Goal: Task Accomplishment & Management: Use online tool/utility

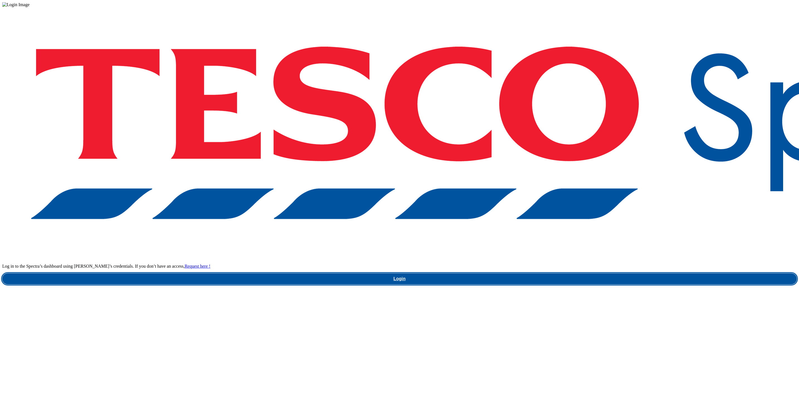
click at [594, 273] on link "Login" at bounding box center [399, 278] width 795 height 11
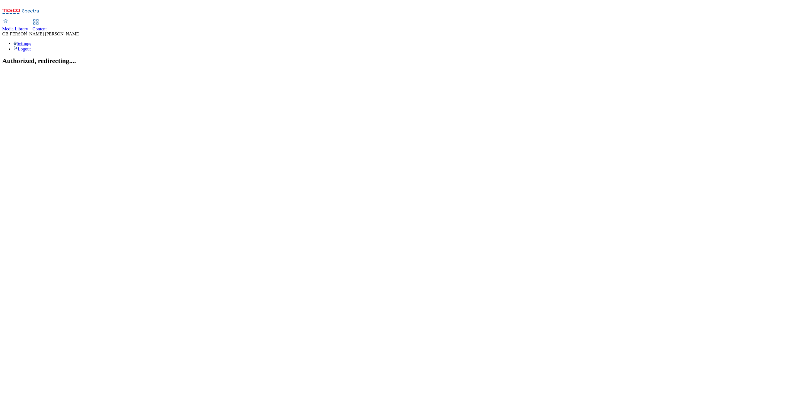
click at [47, 26] on span "Content" at bounding box center [40, 28] width 14 height 5
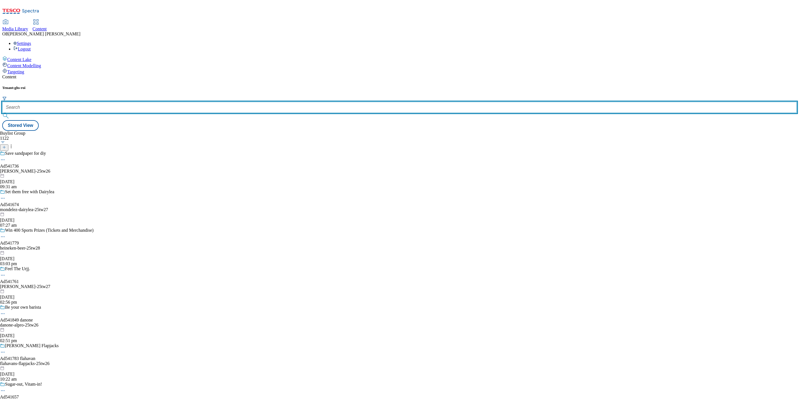
click at [121, 102] on input "text" at bounding box center [399, 107] width 795 height 11
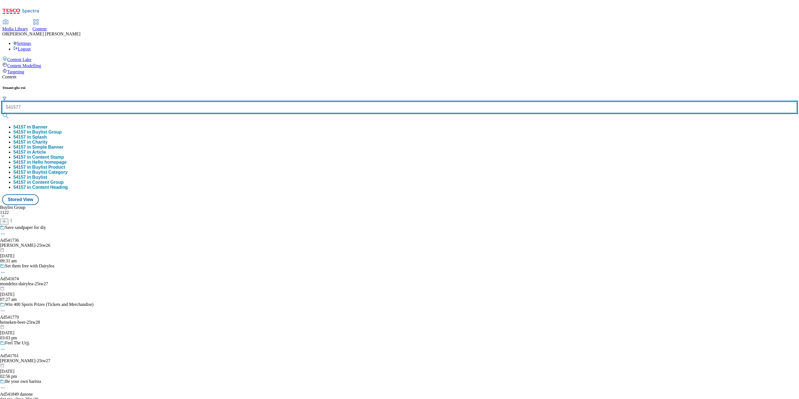
type input "541577"
click at [2, 113] on button "submit" at bounding box center [6, 116] width 8 height 6
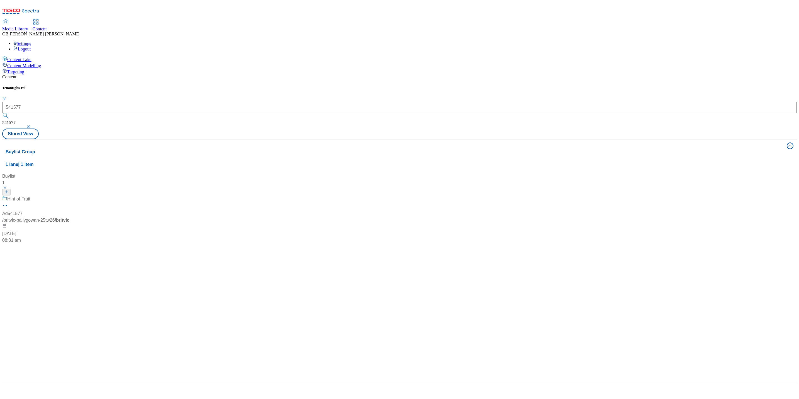
click at [253, 173] on div "Buylist 1 Hint of Fruit Ad541577 / britvic-ballygowan-25tw26 / britvic 13 Aug 2…" at bounding box center [400, 173] width 788 height 0
click at [30, 196] on span "Hint of Fruit" at bounding box center [18, 199] width 23 height 7
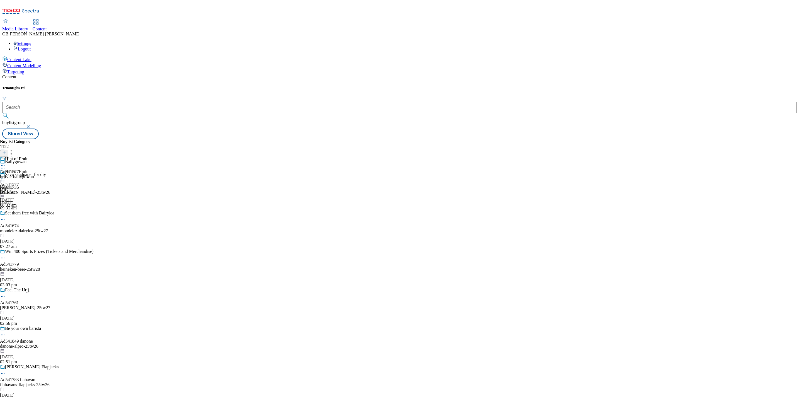
click at [6, 175] on icon at bounding box center [3, 178] width 6 height 6
click at [30, 233] on span "Publish" at bounding box center [23, 235] width 12 height 4
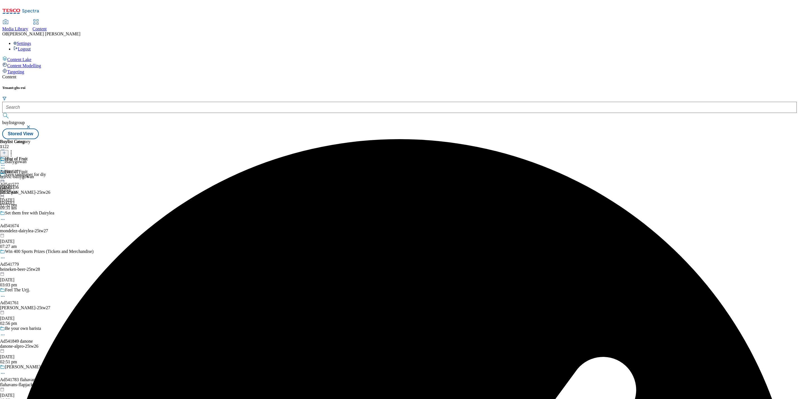
click at [28, 187] on div "britvic" at bounding box center [14, 189] width 28 height 5
click at [3, 178] on circle at bounding box center [3, 178] width 1 height 1
click at [46, 226] on span "Open Preview Url" at bounding box center [31, 228] width 29 height 4
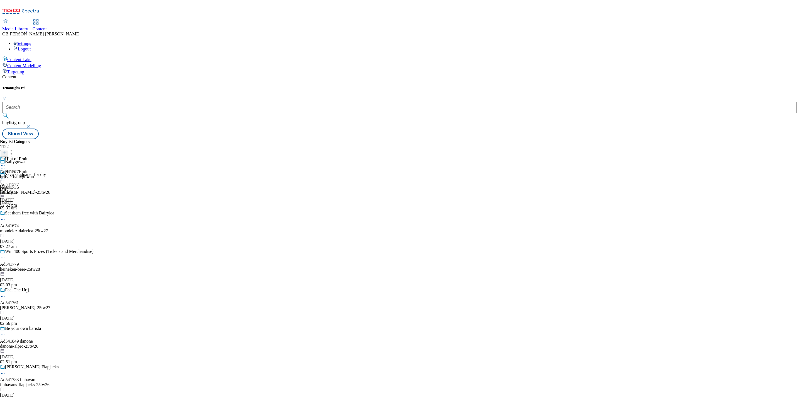
click at [32, 125] on button "button" at bounding box center [29, 126] width 6 height 3
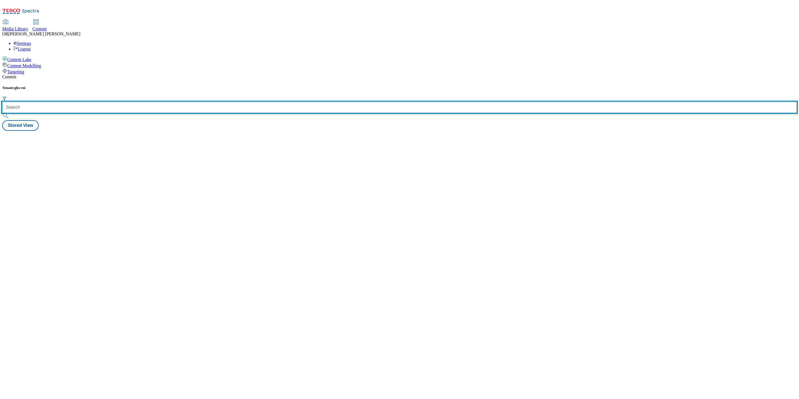
click at [139, 102] on input "text" at bounding box center [399, 107] width 795 height 11
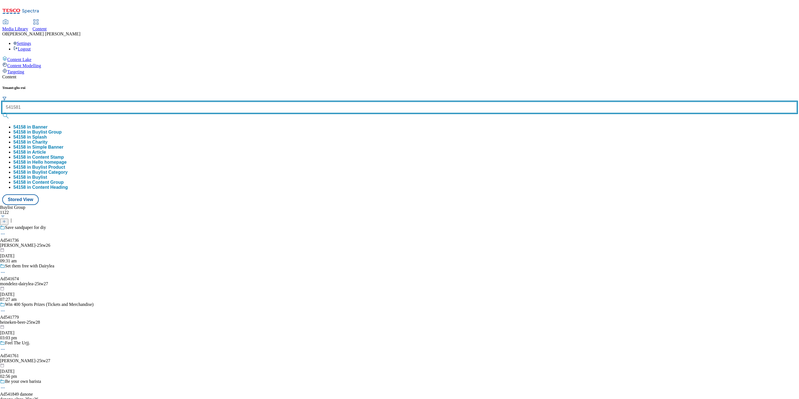
type input "541581"
click at [2, 113] on button "submit" at bounding box center [6, 116] width 8 height 6
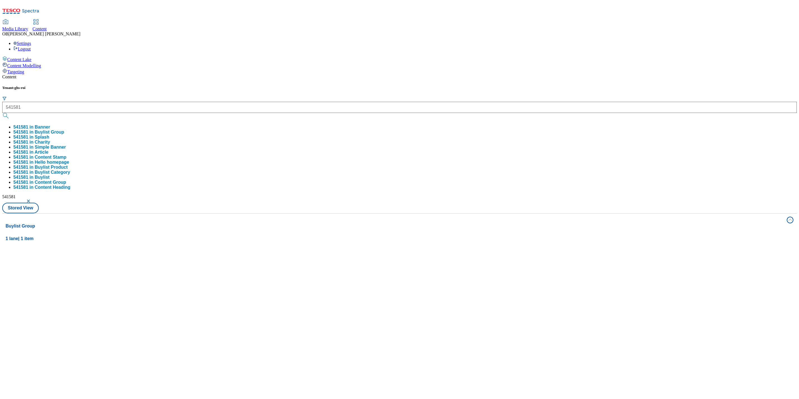
click at [214, 86] on div "Tenant: ghs-roi 541581 541581 in Banner 541581 in Buylist Group 541581 in Splas…" at bounding box center [399, 150] width 795 height 128
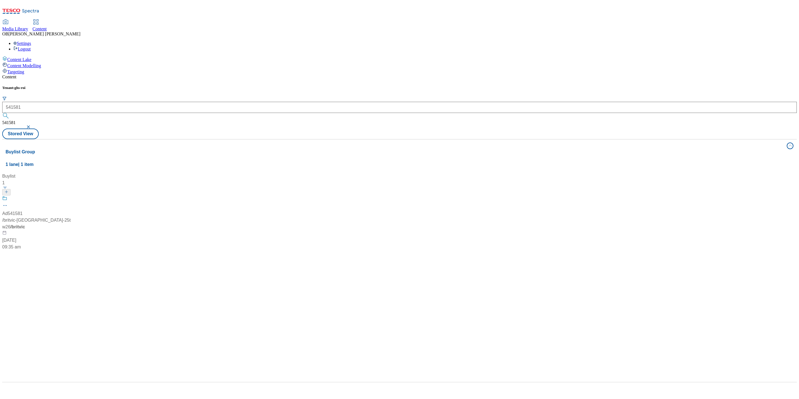
click at [23, 210] on div "Ad541581" at bounding box center [12, 213] width 20 height 7
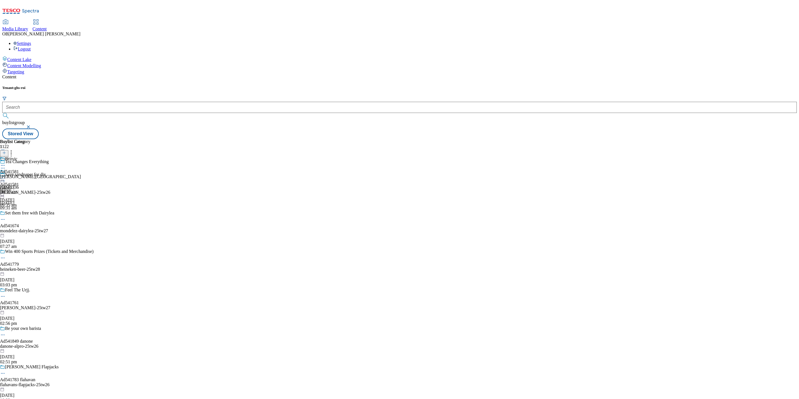
click at [5, 168] on circle at bounding box center [4, 168] width 1 height 1
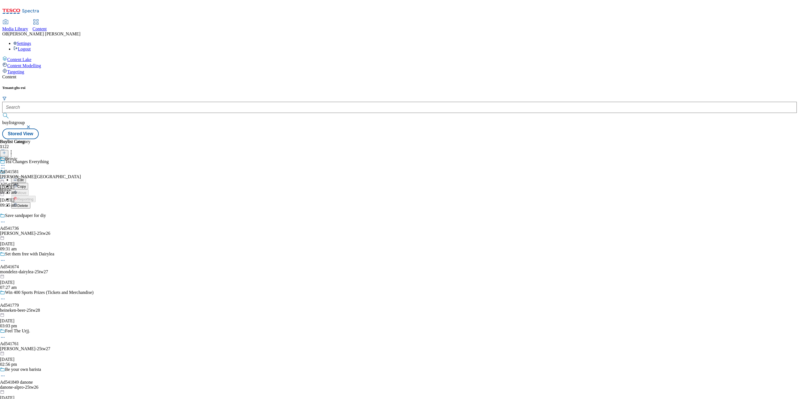
click at [24, 178] on span "Edit" at bounding box center [20, 180] width 6 height 4
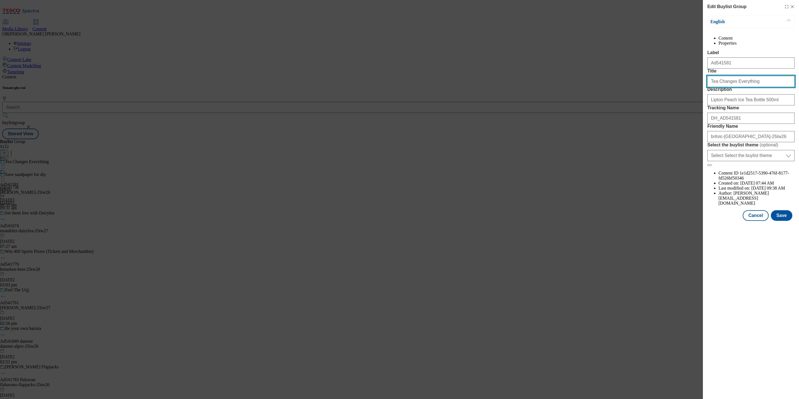
click at [738, 87] on input "Tea Changes Everything" at bounding box center [750, 81] width 87 height 11
paste input "Lipton"
type input "Lipton"
click at [778, 221] on button "Save" at bounding box center [781, 215] width 21 height 11
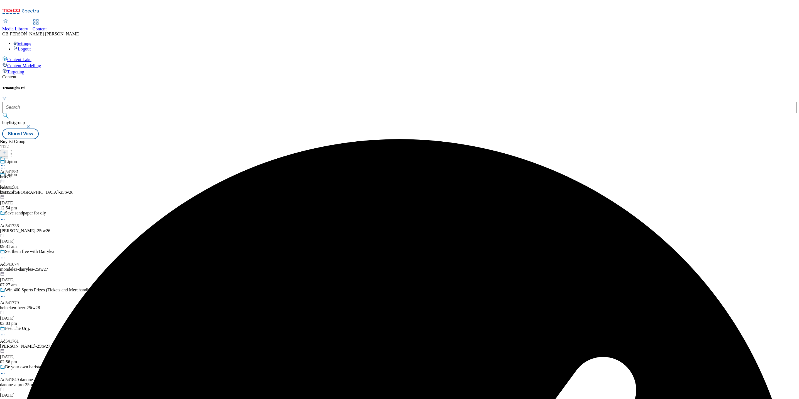
click at [19, 156] on div "Ad541581 britvic 23 Jul 2025 09:35 am" at bounding box center [9, 175] width 19 height 38
click at [19, 169] on div at bounding box center [9, 175] width 19 height 13
click at [6, 175] on icon at bounding box center [3, 178] width 6 height 6
click at [24, 188] on span "Edit" at bounding box center [20, 190] width 6 height 4
select select "tactical"
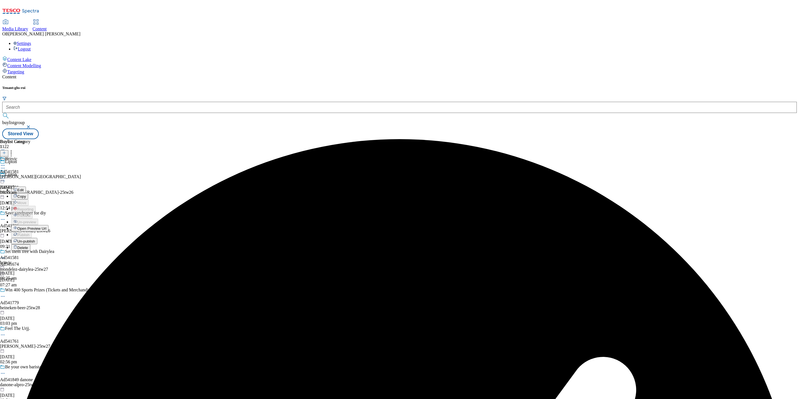
select select "supplier funded short term 1-3 weeks"
select select "dunnhumby"
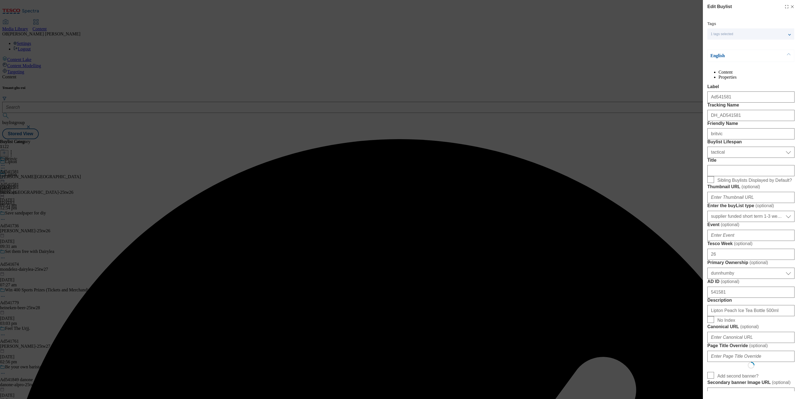
select select "Banner"
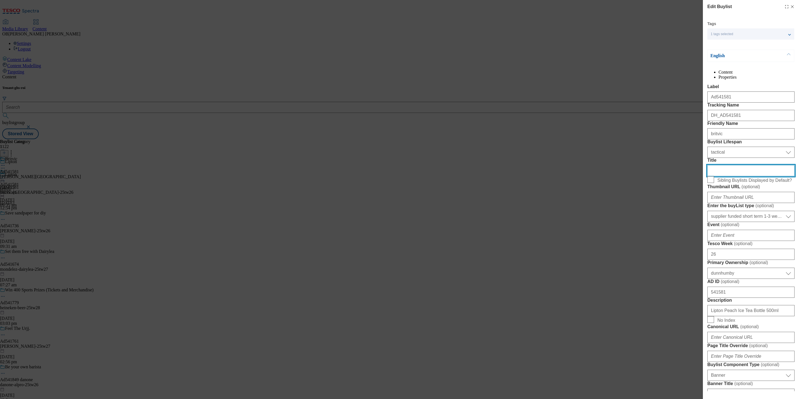
click at [725, 176] on input "Title" at bounding box center [750, 170] width 87 height 11
paste input "Lemon and Peach Ice Tea"
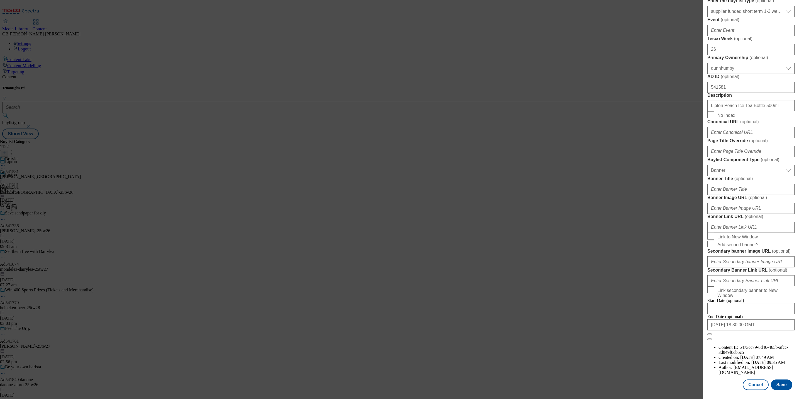
scroll to position [419, 0]
type input "Lemon and Peach Ice Tea"
click at [779, 379] on button "Save" at bounding box center [781, 384] width 21 height 11
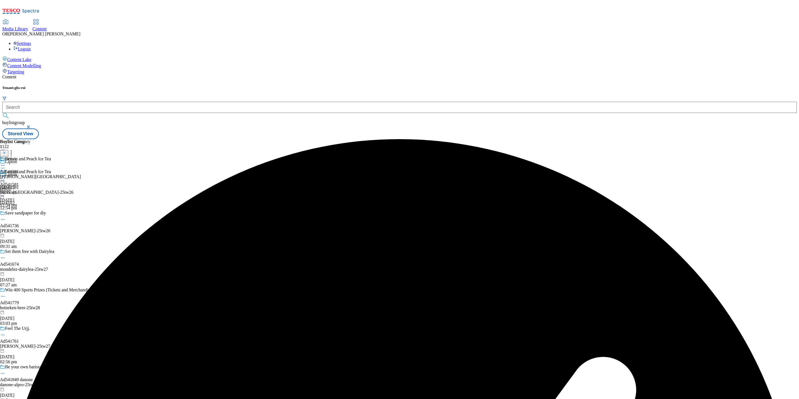
click at [2, 178] on circle at bounding box center [1, 178] width 1 height 1
click at [30, 213] on span "Preview" at bounding box center [23, 215] width 13 height 4
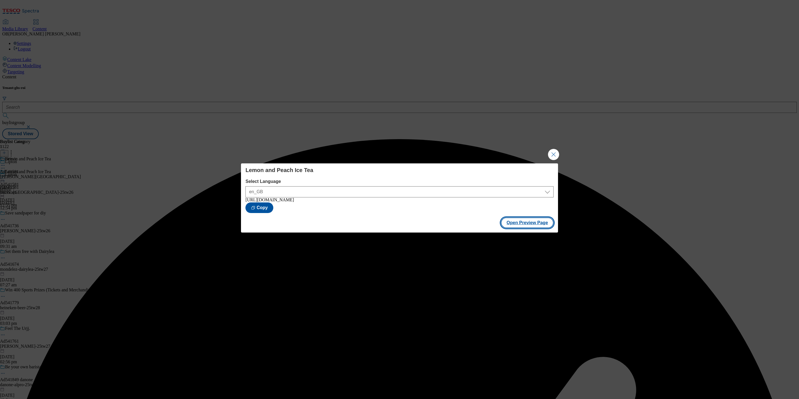
click at [520, 226] on button "Open Preview Page" at bounding box center [527, 222] width 53 height 11
click at [548, 152] on button "Close Modal" at bounding box center [553, 154] width 11 height 11
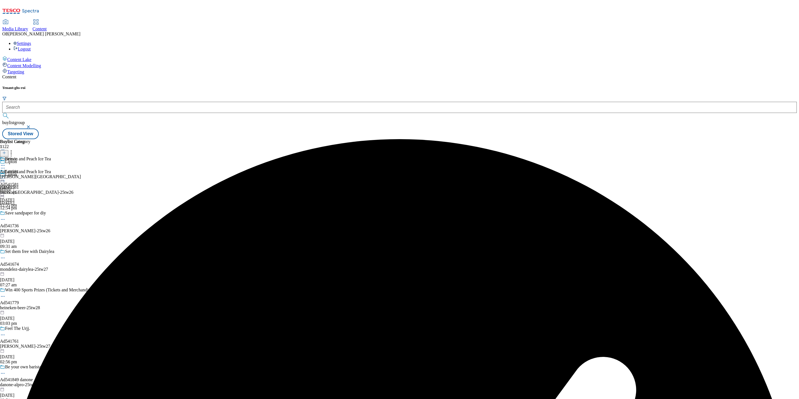
click at [6, 175] on icon at bounding box center [3, 178] width 6 height 6
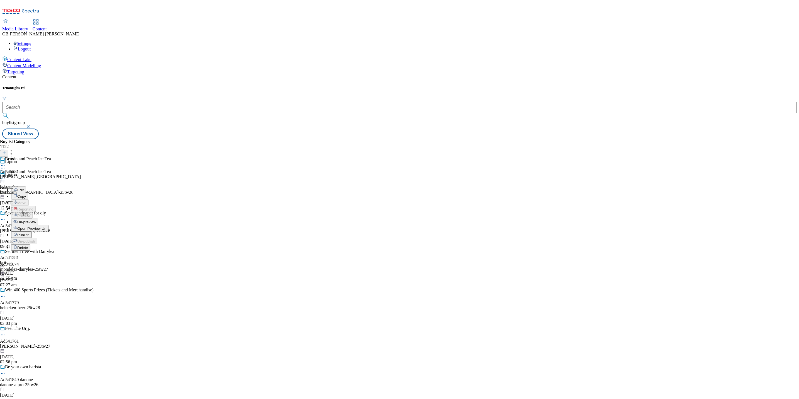
click at [30, 233] on span "Publish" at bounding box center [23, 235] width 12 height 4
click at [32, 125] on button "button" at bounding box center [29, 126] width 6 height 3
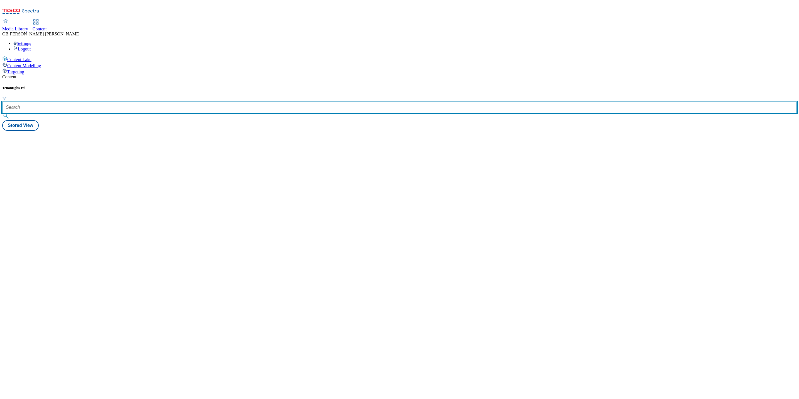
click at [125, 102] on input "text" at bounding box center [399, 107] width 795 height 11
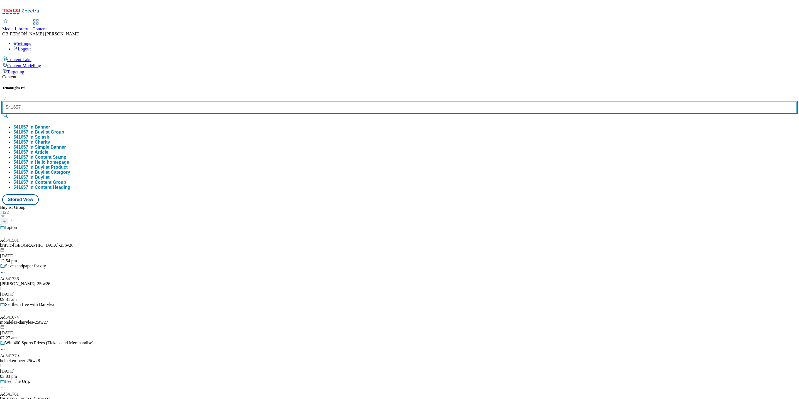
type input "541657"
click at [2, 113] on button "submit" at bounding box center [6, 116] width 8 height 6
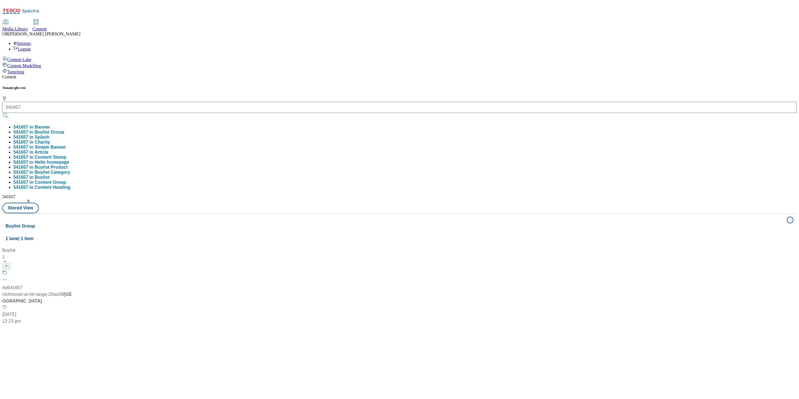
click at [258, 247] on div "Buylist 1 Ad541657 / richmond-vit-hit-range-25tw26 / richmond 6 Aug 2025 12:23 …" at bounding box center [400, 247] width 788 height 0
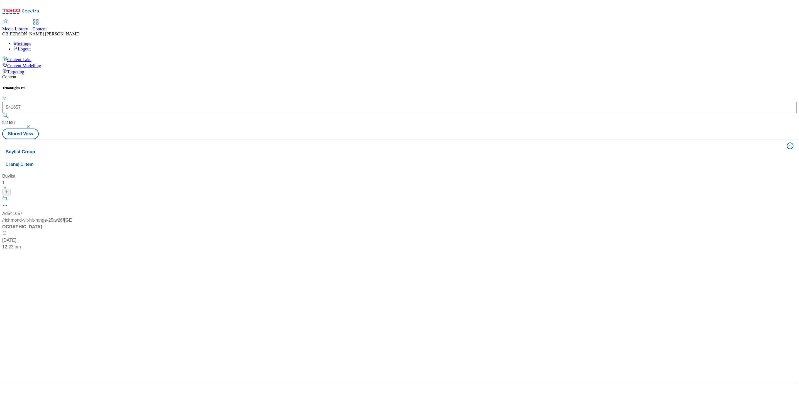
click at [72, 196] on div at bounding box center [37, 203] width 70 height 14
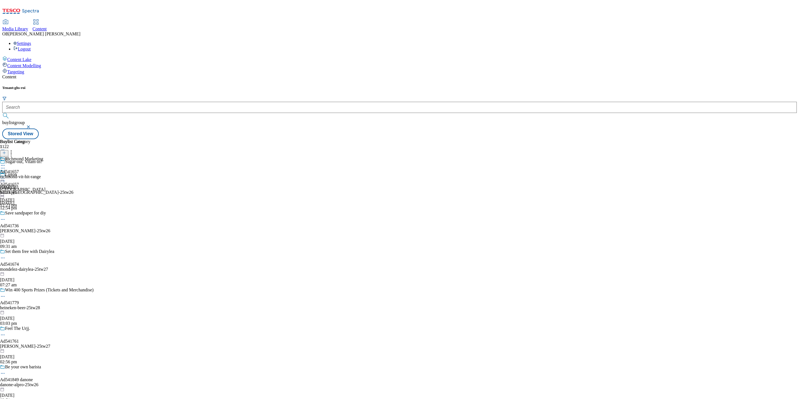
click at [6, 165] on icon at bounding box center [3, 168] width 6 height 6
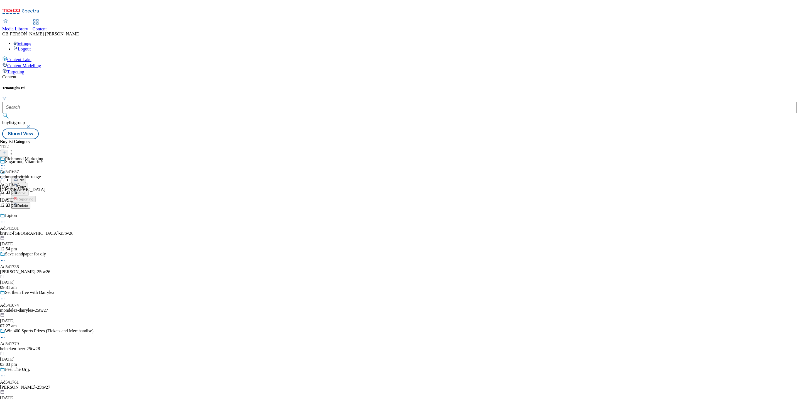
click at [24, 178] on span "Edit" at bounding box center [20, 180] width 6 height 4
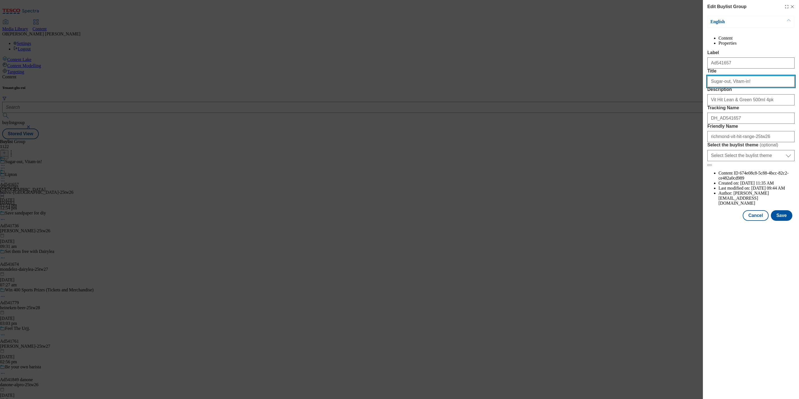
click at [722, 87] on input "Sugar-out, Vitam-in!" at bounding box center [750, 81] width 87 height 11
paste input "UGAR OUT, VITAMIN-IN!"
type input "SUGAR OUT, VITAMIN-IN!"
click at [788, 221] on button "Save" at bounding box center [781, 215] width 21 height 11
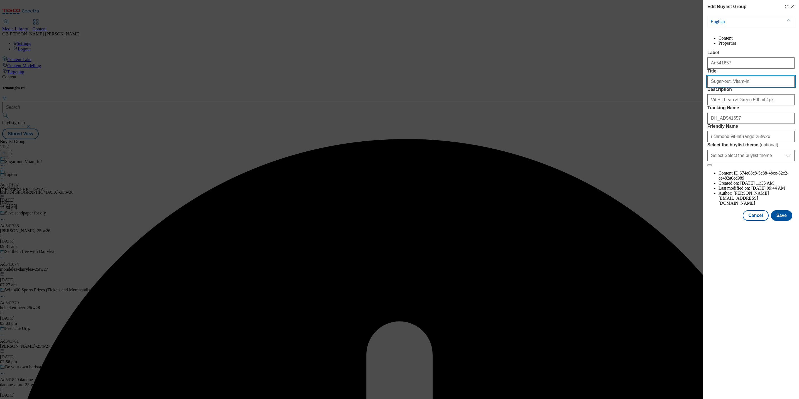
click at [748, 87] on input "Sugar-out, Vitam-in!" at bounding box center [750, 81] width 87 height 11
paste input "UGAR OUT, VITAMIN-IN!"
type input "SUGAR OUT, VITAMIN-IN!"
click at [782, 221] on button "Save" at bounding box center [781, 215] width 21 height 11
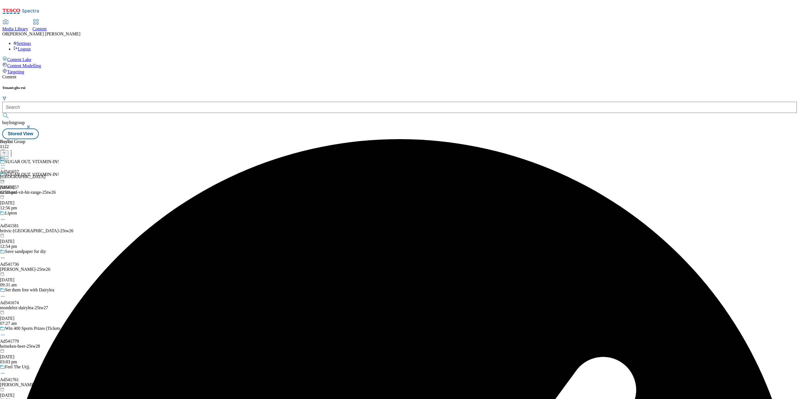
click at [45, 156] on div at bounding box center [22, 162] width 45 height 13
click at [6, 175] on icon at bounding box center [3, 178] width 6 height 6
click at [46, 226] on span "Open Preview Url" at bounding box center [31, 228] width 29 height 4
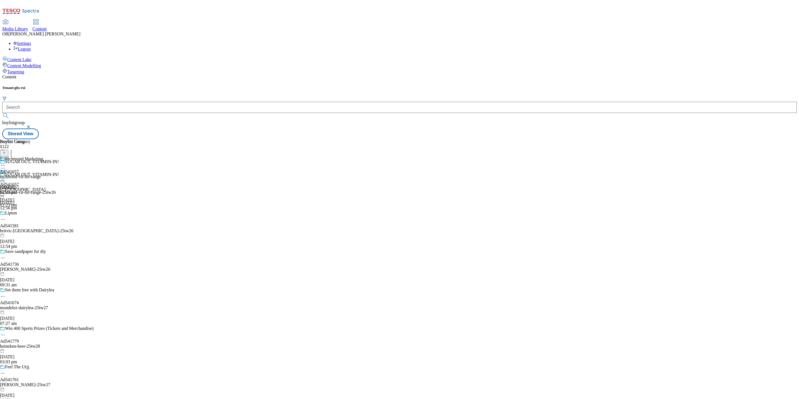
click at [6, 175] on icon at bounding box center [3, 178] width 6 height 6
click at [48, 231] on li "Publish" at bounding box center [29, 234] width 37 height 6
click at [45, 169] on div "Ad541657 richmond 6 Aug 2025 12:23 pm" at bounding box center [22, 188] width 45 height 38
click at [6, 175] on icon at bounding box center [3, 178] width 6 height 6
click at [46, 226] on span "Open Preview Url" at bounding box center [31, 228] width 29 height 4
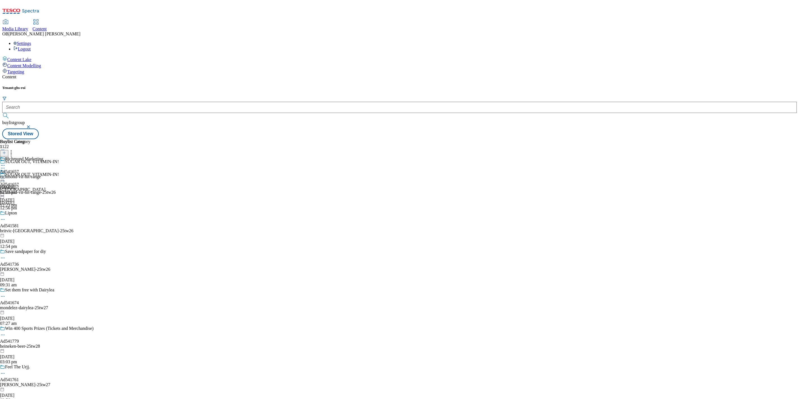
click at [6, 178] on icon at bounding box center [3, 181] width 6 height 6
click at [26, 189] on button "Edit" at bounding box center [18, 192] width 15 height 6
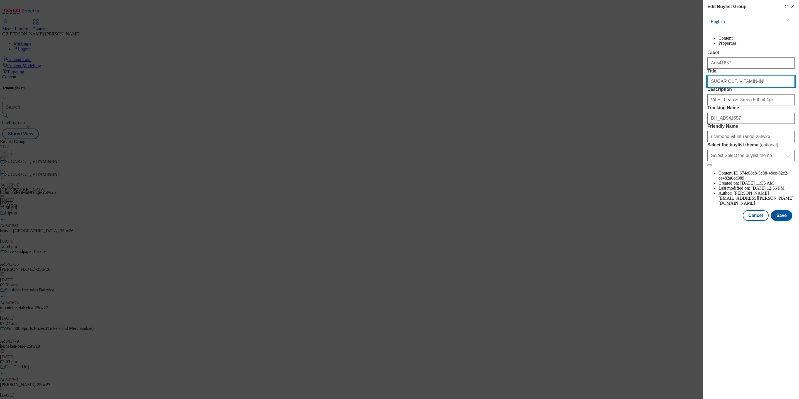
click at [750, 87] on input "SUGAR OUT, VITAMIN-IN!" at bounding box center [750, 81] width 87 height 11
type input "SUGAR OUT, VITAMIN-IN!"
click at [781, 221] on button "Save" at bounding box center [781, 215] width 21 height 11
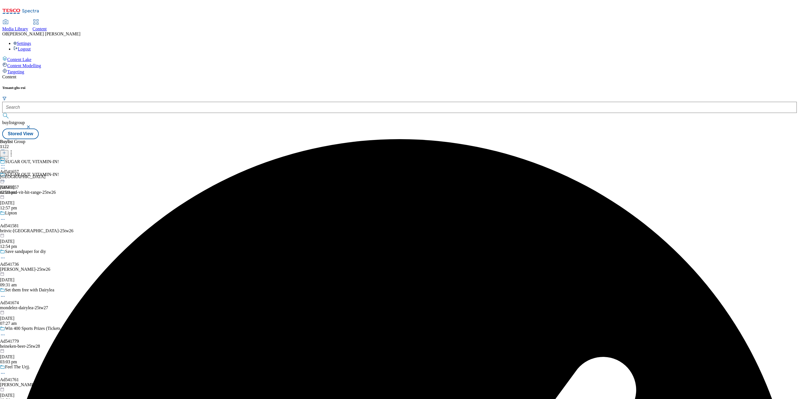
click at [6, 162] on icon at bounding box center [3, 165] width 6 height 6
click at [46, 213] on span "Open Preview Url" at bounding box center [31, 215] width 29 height 4
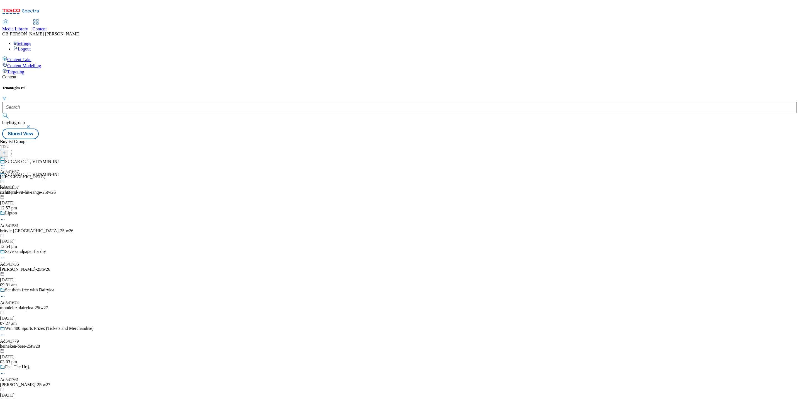
click at [6, 162] on icon at bounding box center [3, 165] width 6 height 6
click at [35, 226] on span "Un-publish" at bounding box center [26, 228] width 18 height 4
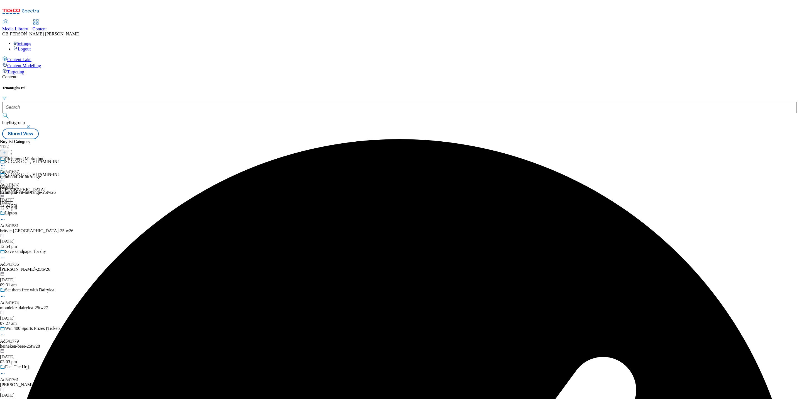
click at [6, 175] on icon at bounding box center [3, 178] width 6 height 6
click at [32, 231] on button "Publish" at bounding box center [21, 234] width 21 height 6
click at [43, 174] on div "richmond-vit-hit-range" at bounding box center [21, 176] width 43 height 5
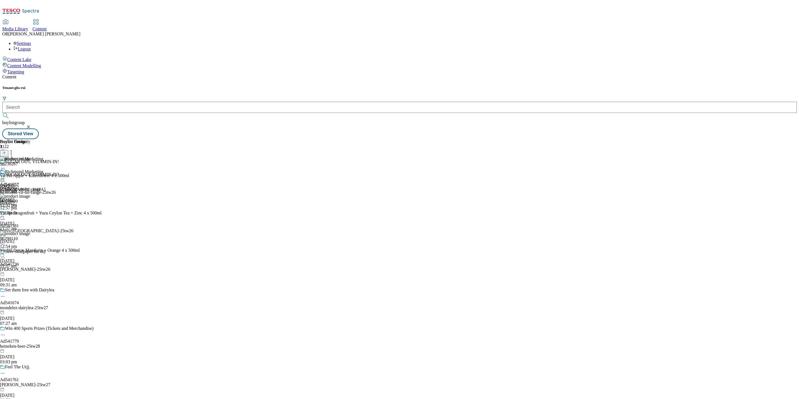
click at [6, 175] on icon at bounding box center [3, 178] width 6 height 6
click at [46, 226] on span "Open Preview Url" at bounding box center [31, 228] width 29 height 4
